Goal: Task Accomplishment & Management: Complete application form

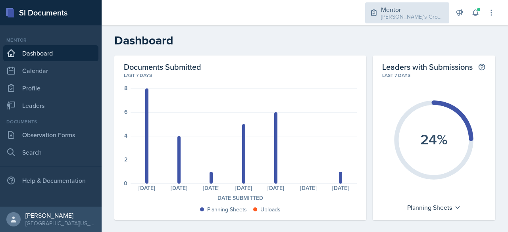
click at [406, 19] on div "[PERSON_NAME]'s Groups / Fall 2025" at bounding box center [413, 17] width 64 height 8
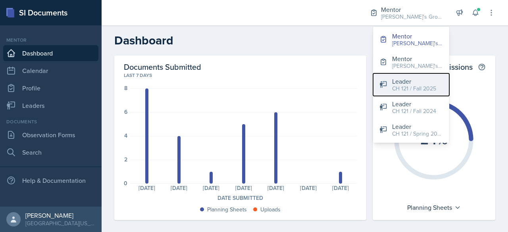
click at [405, 90] on div "CH 121 / Fall 2025" at bounding box center [414, 89] width 44 height 8
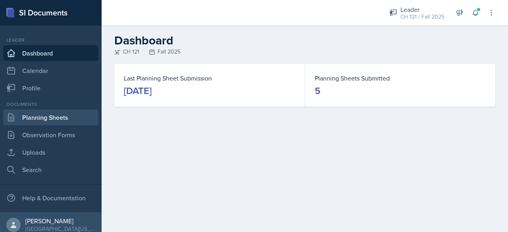
click at [60, 122] on link "Planning Sheets" at bounding box center [50, 118] width 95 height 16
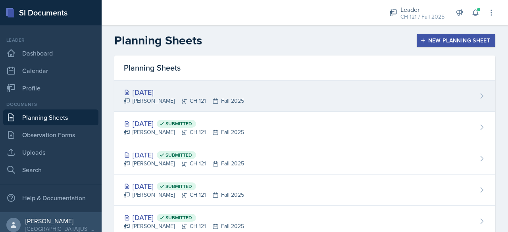
click at [164, 96] on div "[DATE]" at bounding box center [184, 92] width 120 height 11
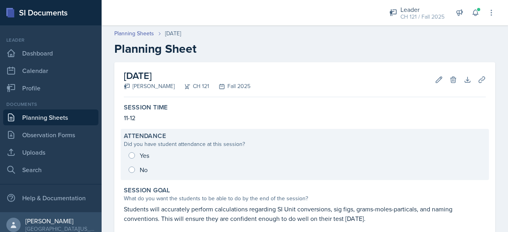
click at [139, 153] on div "Yes No" at bounding box center [305, 162] width 362 height 29
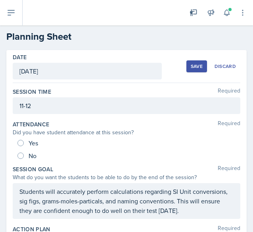
click at [18, 148] on div "Yes" at bounding box center [28, 143] width 22 height 13
click at [35, 143] on span "Yes" at bounding box center [34, 143] width 10 height 8
click at [24, 143] on input "Yes" at bounding box center [20, 143] width 6 height 6
radio input "true"
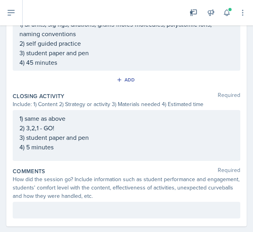
scroll to position [420, 0]
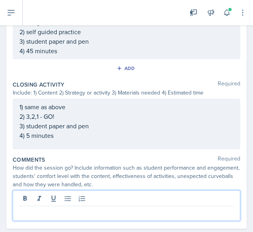
click at [113, 208] on p at bounding box center [126, 213] width 214 height 10
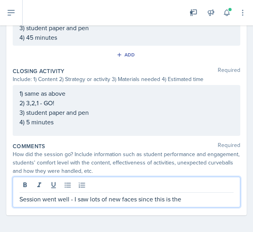
click at [113, 196] on p "Session went well - I saw lots of new faces since this is the" at bounding box center [126, 199] width 214 height 10
click at [190, 199] on p "Session went well - I saw lots of new faces since this is the" at bounding box center [126, 199] width 214 height 10
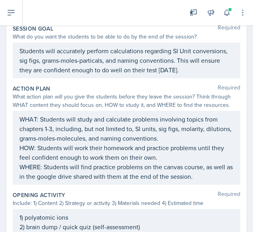
scroll to position [0, 0]
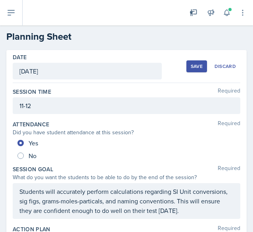
click at [196, 64] on div "Save" at bounding box center [197, 66] width 12 height 6
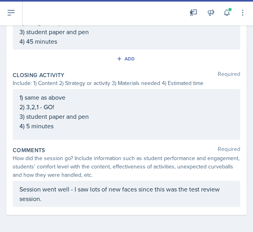
scroll to position [349, 0]
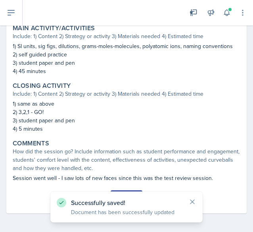
click at [131, 191] on button "Submit" at bounding box center [126, 196] width 31 height 13
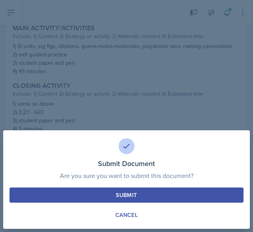
click at [207, 189] on button "Submit" at bounding box center [127, 194] width 234 height 15
radio input "true"
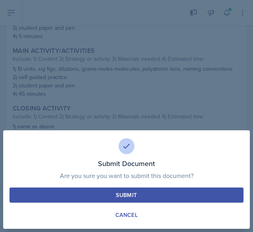
scroll to position [326, 0]
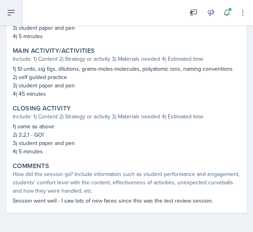
click at [12, 16] on icon at bounding box center [11, 13] width 10 height 10
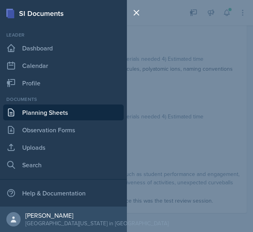
click at [23, 114] on link "Planning Sheets" at bounding box center [63, 112] width 121 height 16
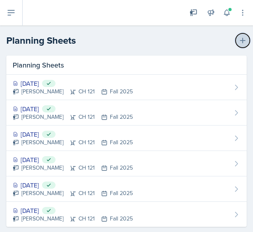
click at [239, 38] on icon at bounding box center [243, 41] width 8 height 8
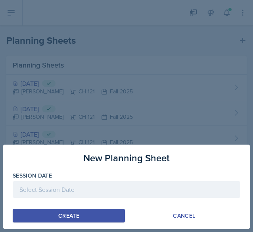
click at [77, 183] on div at bounding box center [127, 189] width 228 height 17
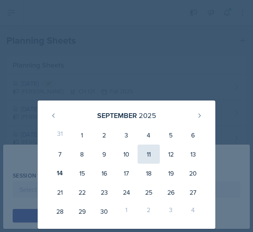
click at [154, 155] on div "11" at bounding box center [149, 153] width 22 height 19
type input "[DATE]"
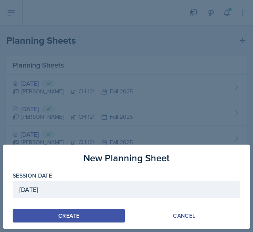
click at [101, 210] on button "Create" at bounding box center [69, 215] width 112 height 13
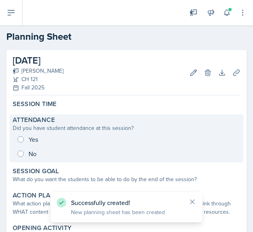
click at [31, 136] on div "Yes No" at bounding box center [127, 146] width 228 height 29
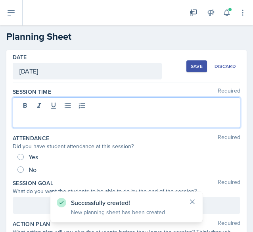
click at [50, 107] on div at bounding box center [127, 112] width 228 height 31
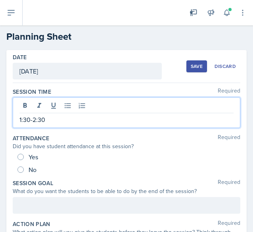
click at [17, 158] on div "Yes" at bounding box center [28, 156] width 22 height 13
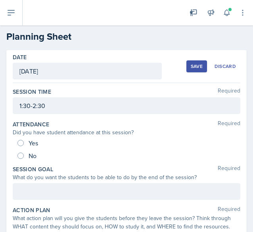
click at [25, 142] on div "Yes" at bounding box center [28, 143] width 22 height 13
click at [20, 139] on div "Yes" at bounding box center [28, 143] width 22 height 13
click at [22, 141] on input "Yes" at bounding box center [20, 143] width 6 height 6
radio input "true"
click at [31, 192] on div at bounding box center [127, 191] width 228 height 17
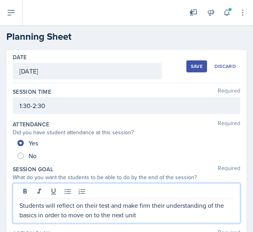
click at [68, 109] on div "1:30-2:30" at bounding box center [127, 105] width 228 height 17
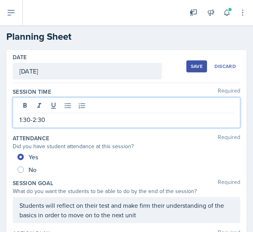
click at [22, 118] on p "1:30-2:30" at bounding box center [126, 120] width 214 height 10
click at [38, 121] on p "10:30-2:30" at bounding box center [126, 120] width 214 height 10
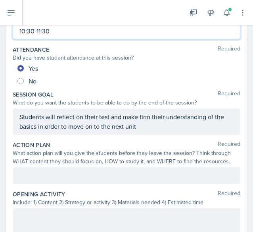
scroll to position [100, 0]
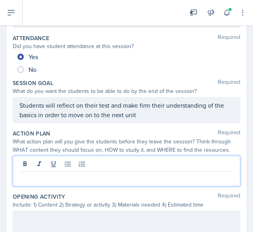
click at [82, 162] on div at bounding box center [127, 171] width 228 height 31
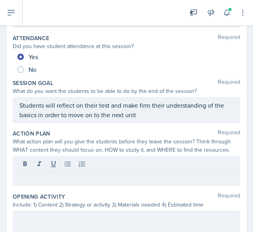
click at [35, 173] on p at bounding box center [126, 178] width 214 height 10
click at [129, 183] on div "WHAT: Students will continue" at bounding box center [127, 171] width 228 height 31
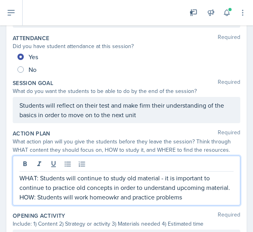
click at [117, 202] on p "HOW: Students will work homeowkr and practice problems" at bounding box center [126, 197] width 214 height 10
click at [189, 202] on p "HOW: Students will work homework and practice problems" at bounding box center [126, 197] width 214 height 10
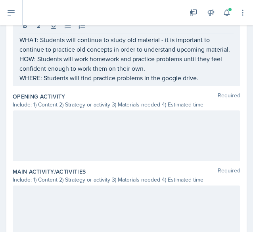
click at [125, 161] on div at bounding box center [127, 135] width 228 height 51
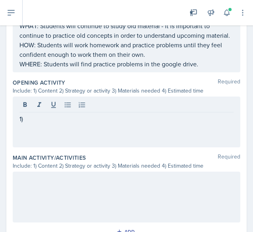
click at [55, 122] on p "1)" at bounding box center [126, 119] width 214 height 10
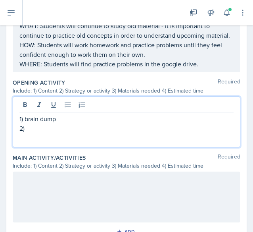
click at [49, 123] on p "1) brain dump" at bounding box center [126, 119] width 214 height 10
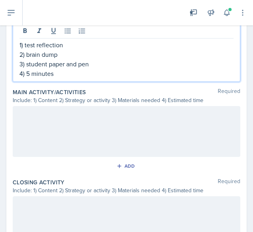
click at [49, 128] on div at bounding box center [127, 131] width 228 height 51
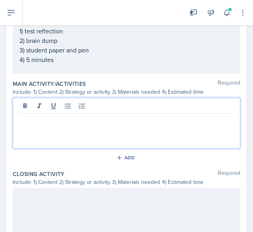
scroll to position [312, 0]
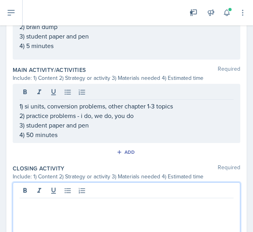
click at [41, 194] on div at bounding box center [127, 207] width 228 height 51
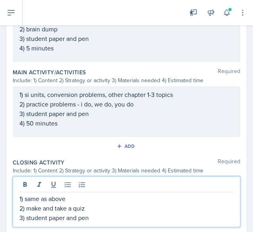
scroll to position [319, 0]
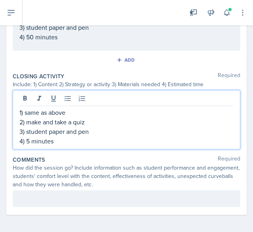
click at [47, 200] on div at bounding box center [127, 198] width 228 height 17
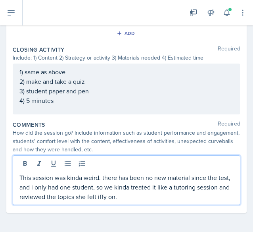
scroll to position [0, 0]
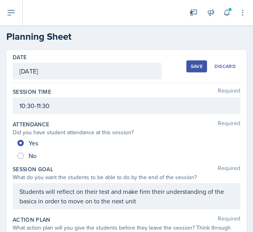
click at [192, 66] on div "Save" at bounding box center [197, 66] width 12 height 6
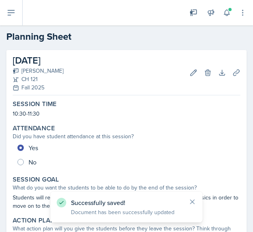
scroll to position [341, 0]
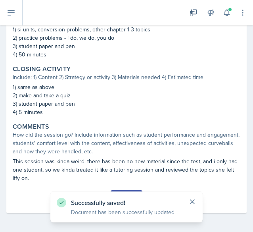
click at [194, 204] on icon at bounding box center [193, 202] width 8 height 8
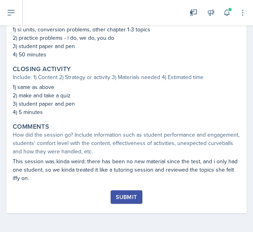
click at [127, 199] on div "Submit" at bounding box center [126, 197] width 21 height 6
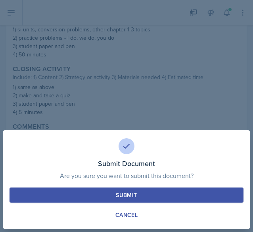
click at [139, 189] on button "Submit" at bounding box center [127, 194] width 234 height 15
radio input "true"
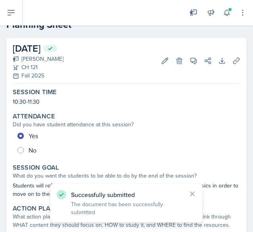
scroll to position [0, 0]
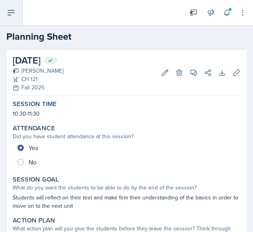
click at [12, 11] on icon at bounding box center [11, 13] width 10 height 10
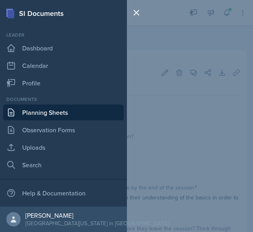
click at [68, 109] on link "Planning Sheets" at bounding box center [63, 112] width 121 height 16
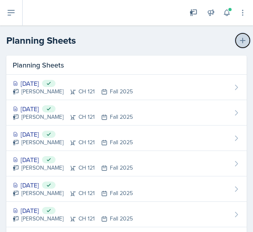
click at [241, 37] on button at bounding box center [243, 40] width 14 height 14
click at [236, 39] on button at bounding box center [243, 40] width 14 height 14
click at [236, 40] on button at bounding box center [243, 40] width 14 height 14
click at [236, 42] on button at bounding box center [243, 40] width 14 height 14
click at [239, 40] on icon at bounding box center [243, 41] width 8 height 8
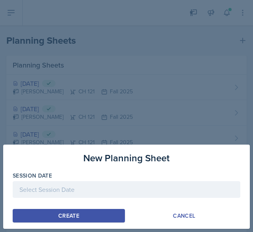
click at [102, 196] on div at bounding box center [127, 189] width 228 height 17
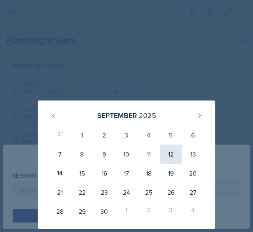
click at [166, 160] on div "12" at bounding box center [171, 153] width 22 height 19
type input "[DATE]"
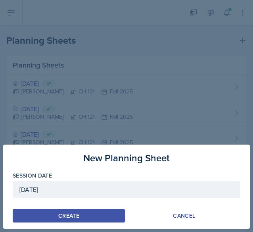
click at [62, 214] on div "Create" at bounding box center [68, 215] width 21 height 6
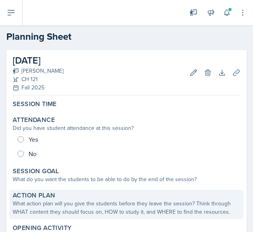
click at [65, 213] on div "What action plan will you give the students before they leave the session? Thin…" at bounding box center [127, 207] width 228 height 17
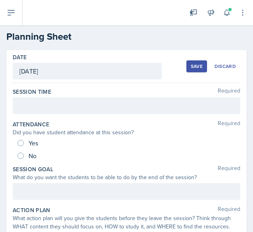
click at [65, 214] on div "What action plan will you give the students before they leave the session? Thin…" at bounding box center [127, 222] width 228 height 17
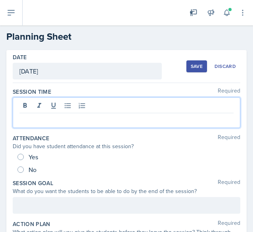
click at [73, 102] on div at bounding box center [127, 112] width 228 height 31
click at [27, 158] on div "Yes" at bounding box center [28, 156] width 22 height 13
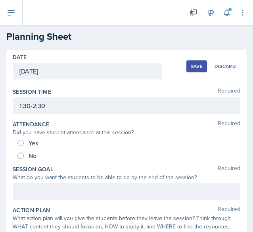
click at [31, 144] on span "Yes" at bounding box center [34, 143] width 10 height 8
click at [24, 144] on input "Yes" at bounding box center [20, 143] width 6 height 6
radio input "true"
click at [66, 187] on div at bounding box center [127, 191] width 228 height 17
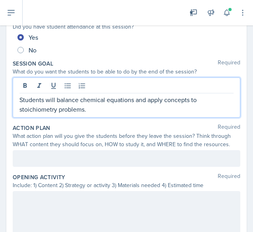
click at [82, 160] on p at bounding box center [126, 159] width 214 height 10
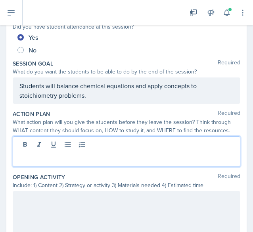
click at [87, 159] on p at bounding box center [126, 159] width 214 height 10
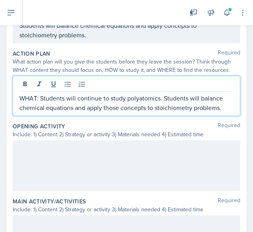
click at [87, 153] on p at bounding box center [126, 149] width 214 height 10
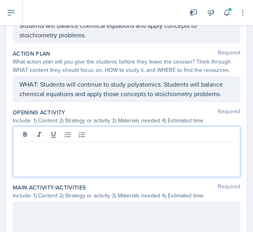
scroll to position [152, 0]
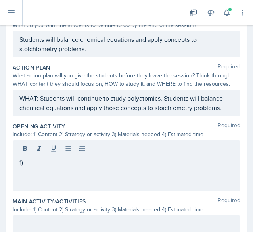
click at [76, 161] on p "1)" at bounding box center [126, 163] width 214 height 10
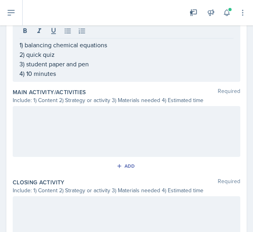
click at [88, 139] on div at bounding box center [127, 131] width 228 height 51
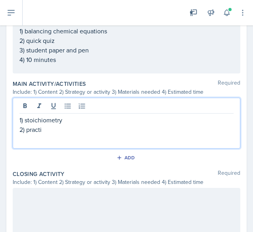
drag, startPoint x: 88, startPoint y: 139, endPoint x: 89, endPoint y: 128, distance: 11.2
click at [89, 128] on p "2) practi" at bounding box center [126, 130] width 214 height 10
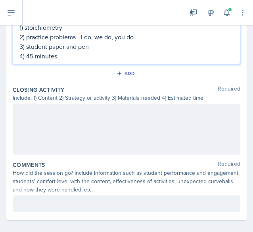
click at [89, 128] on div at bounding box center [127, 129] width 228 height 51
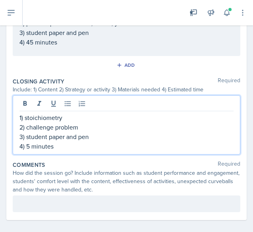
scroll to position [367, 0]
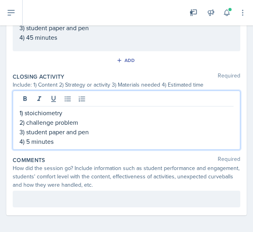
click at [62, 178] on div "How did the session go? Include information such as student performance and eng…" at bounding box center [127, 176] width 228 height 25
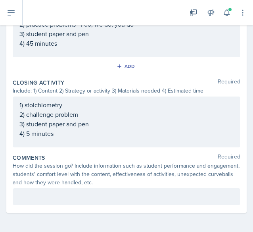
scroll to position [359, 0]
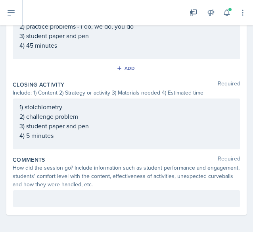
click at [66, 206] on div "Comments Required How did the session go? Include information such as student p…" at bounding box center [127, 183] width 228 height 58
click at [71, 199] on p at bounding box center [126, 199] width 214 height 10
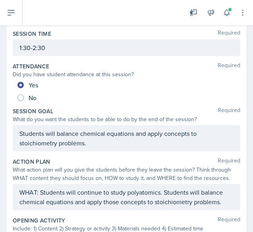
scroll to position [0, 0]
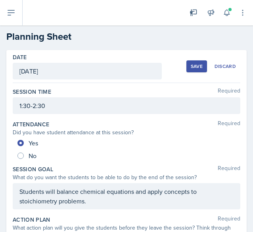
click at [187, 72] on button "Save" at bounding box center [197, 66] width 21 height 12
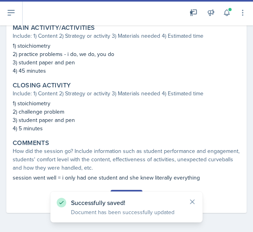
scroll to position [291, 0]
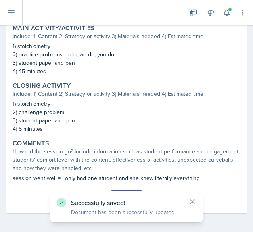
click at [125, 190] on button "Submit" at bounding box center [126, 196] width 31 height 13
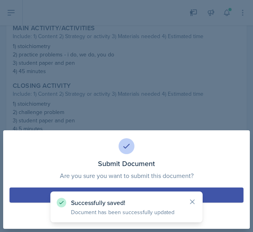
click at [133, 189] on button "Submit" at bounding box center [127, 194] width 234 height 15
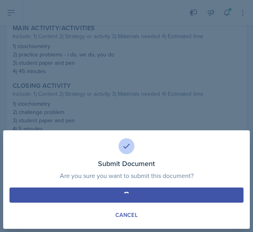
radio input "true"
